Goal: Task Accomplishment & Management: Manage account settings

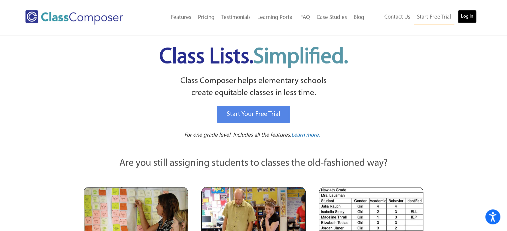
click at [472, 16] on link "Log In" at bounding box center [466, 16] width 19 height 13
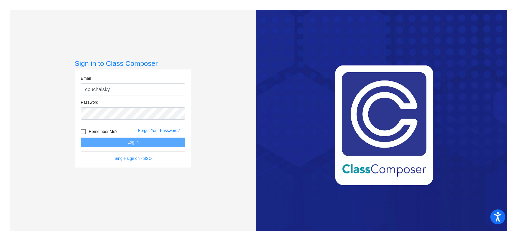
type input "[EMAIL_ADDRESS][DOMAIN_NAME]"
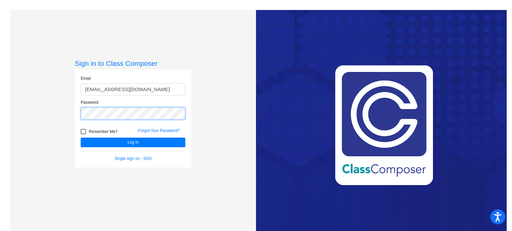
click at [81, 138] on button "Log In" at bounding box center [133, 143] width 105 height 10
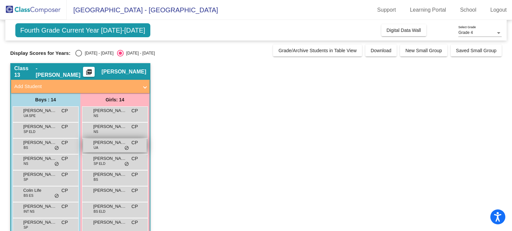
click at [107, 146] on div "[PERSON_NAME] UA CP lock do_not_disturb_alt" at bounding box center [115, 146] width 64 height 14
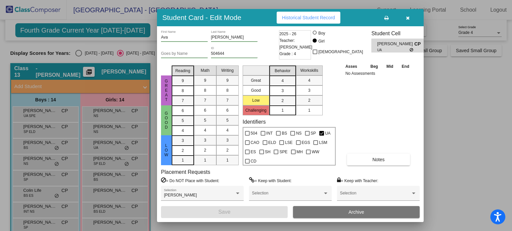
click at [409, 18] on icon "button" at bounding box center [408, 18] width 4 height 5
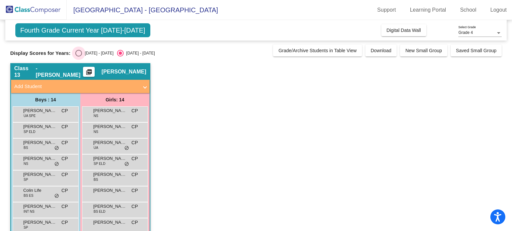
click at [79, 55] on div "Select an option" at bounding box center [78, 53] width 7 height 7
click at [79, 57] on input "[DATE] - [DATE]" at bounding box center [78, 57] width 0 height 0
radio input "true"
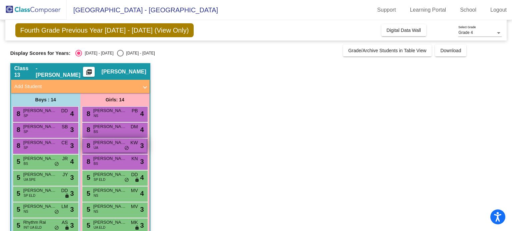
click at [109, 146] on div "8 [PERSON_NAME] UA KW lock do_not_disturb_alt 3" at bounding box center [115, 146] width 64 height 14
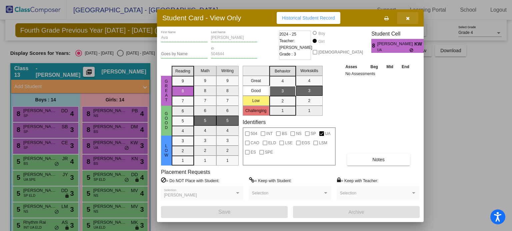
click at [407, 18] on icon "button" at bounding box center [408, 18] width 4 height 5
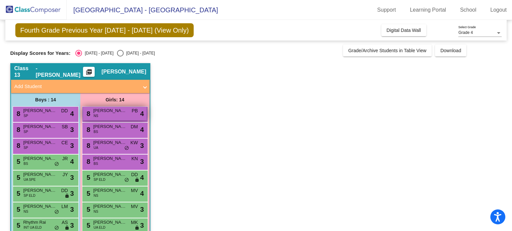
click at [123, 111] on span "[PERSON_NAME]" at bounding box center [109, 111] width 33 height 7
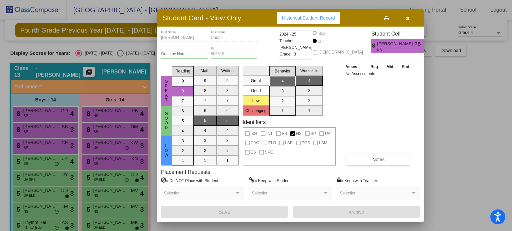
click at [408, 18] on icon "button" at bounding box center [408, 18] width 4 height 5
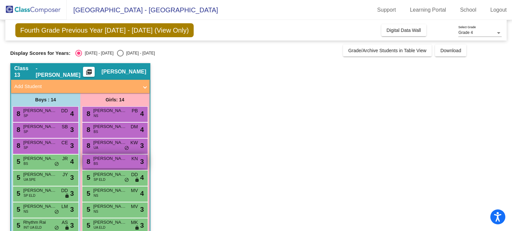
click at [105, 166] on div "8 [PERSON_NAME] BS KN lock do_not_disturb_alt 3" at bounding box center [115, 162] width 64 height 14
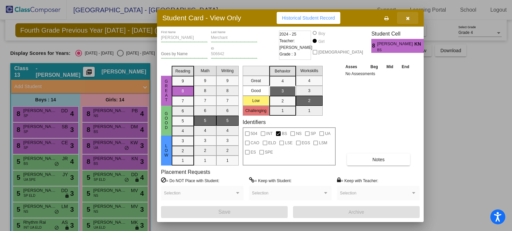
click at [407, 18] on icon "button" at bounding box center [408, 18] width 4 height 5
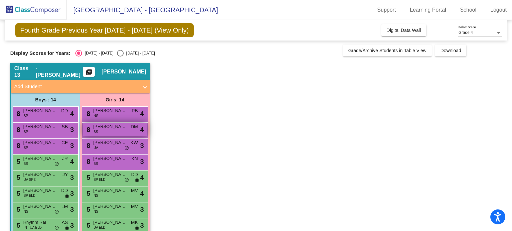
click at [121, 131] on div "8 [PERSON_NAME] BS DM lock do_not_disturb_alt 4" at bounding box center [115, 130] width 64 height 14
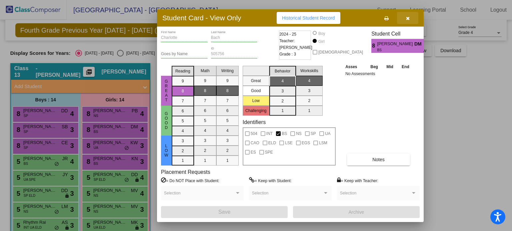
drag, startPoint x: 408, startPoint y: 17, endPoint x: 400, endPoint y: 21, distance: 8.5
click at [408, 17] on icon "button" at bounding box center [408, 18] width 4 height 5
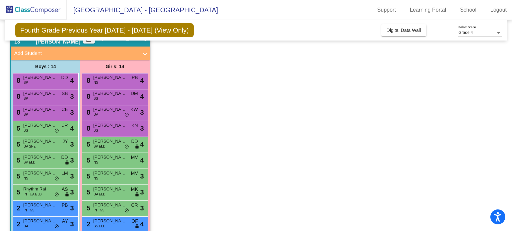
scroll to position [67, 0]
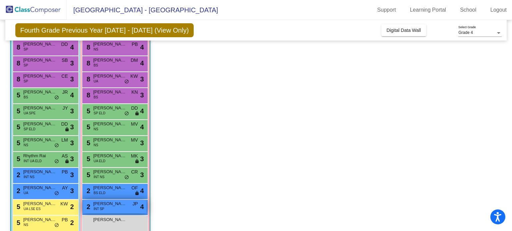
click at [114, 204] on span "[PERSON_NAME]" at bounding box center [109, 204] width 33 height 7
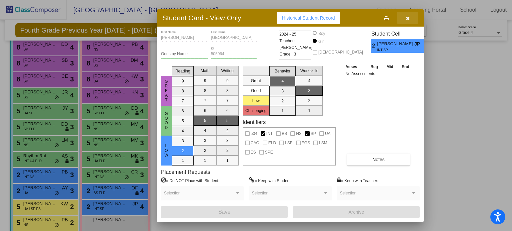
click at [408, 17] on icon "button" at bounding box center [408, 18] width 4 height 5
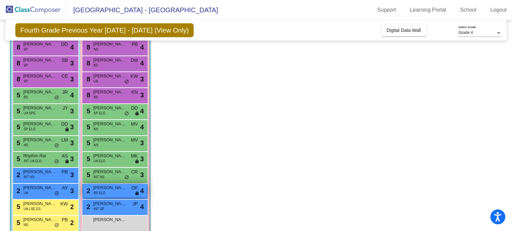
click at [102, 191] on span "BS ELD" at bounding box center [100, 193] width 12 height 5
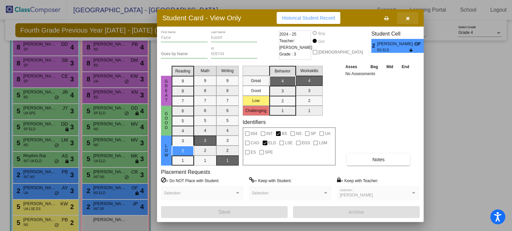
click at [409, 16] on icon "button" at bounding box center [408, 18] width 4 height 5
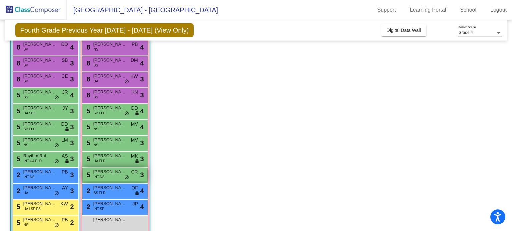
click at [100, 178] on span "INT NS" at bounding box center [99, 177] width 11 height 5
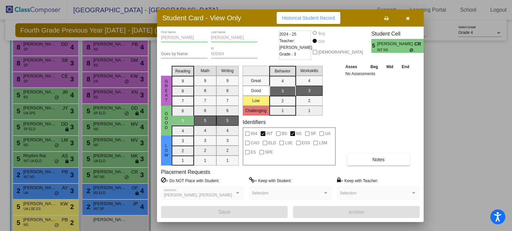
click at [408, 19] on icon "button" at bounding box center [408, 18] width 4 height 5
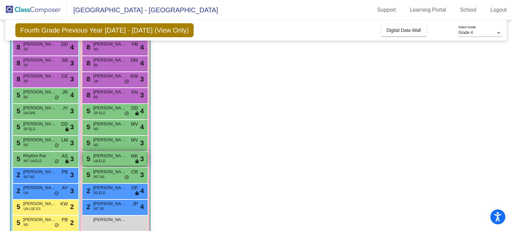
click at [123, 156] on span "[PERSON_NAME]" at bounding box center [109, 156] width 33 height 7
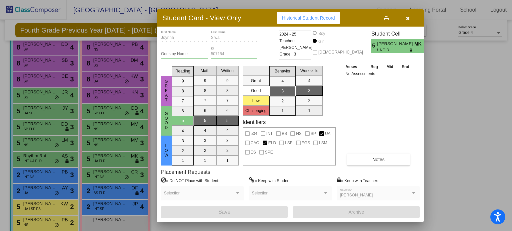
click at [407, 19] on icon "button" at bounding box center [408, 18] width 4 height 5
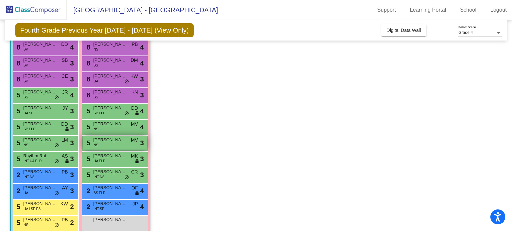
click at [114, 145] on div "5 [PERSON_NAME] NS MV lock do_not_disturb_alt 3" at bounding box center [115, 143] width 64 height 14
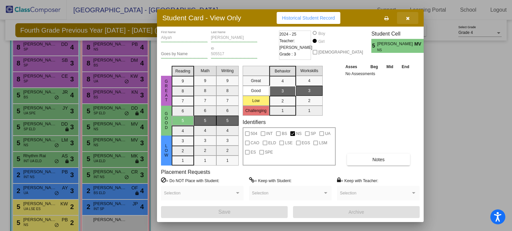
click at [408, 15] on span "button" at bounding box center [408, 17] width 4 height 5
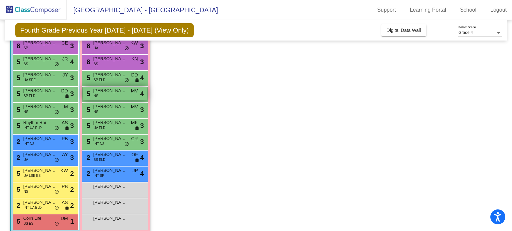
scroll to position [109, 0]
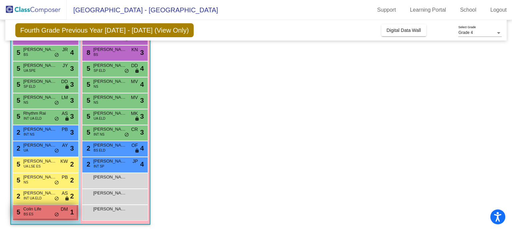
click at [40, 211] on span "Colin Life" at bounding box center [39, 209] width 33 height 7
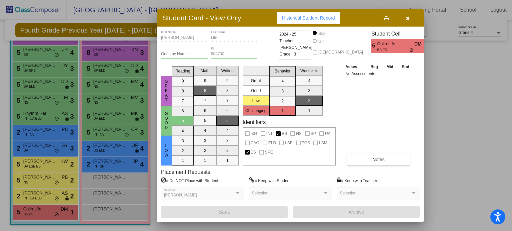
click at [407, 18] on icon "button" at bounding box center [408, 18] width 4 height 5
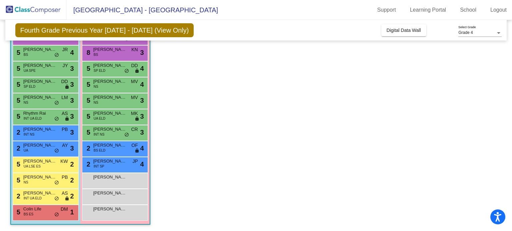
scroll to position [0, 0]
